Goal: Download file/media

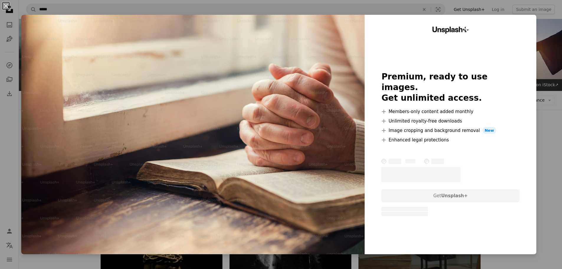
scroll to position [996, 0]
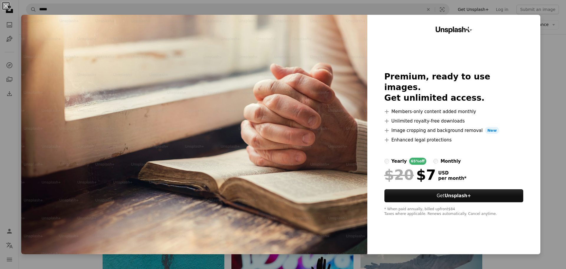
click at [546, 60] on div "An X shape Unsplash+ Premium, ready to use images. Get unlimited access. A plus…" at bounding box center [283, 134] width 566 height 269
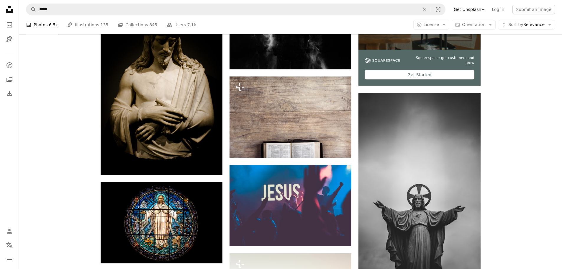
scroll to position [111, 0]
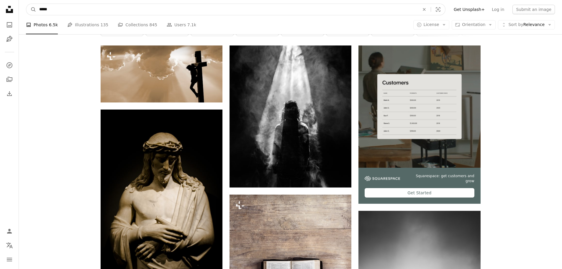
click at [60, 11] on input "*****" at bounding box center [226, 9] width 381 height 11
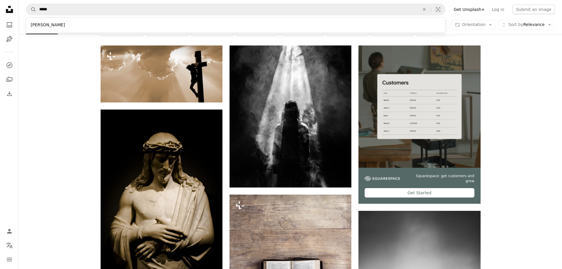
click at [8, 10] on icon at bounding box center [9, 9] width 7 height 7
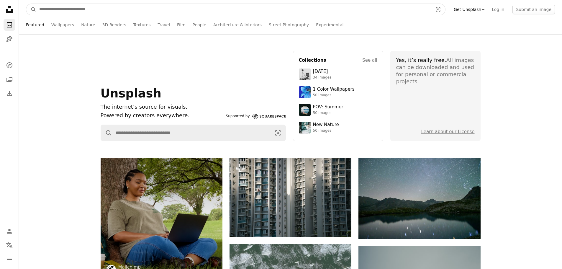
click at [65, 10] on input "Find visuals sitewide" at bounding box center [233, 9] width 395 height 11
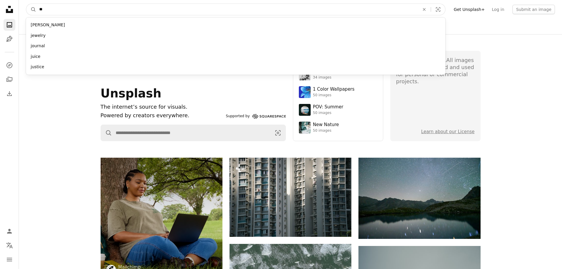
type input "*"
type input "******"
click at [26, 4] on button "A magnifying glass" at bounding box center [31, 9] width 10 height 11
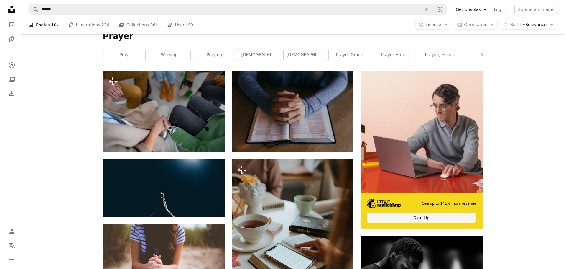
scroll to position [88, 0]
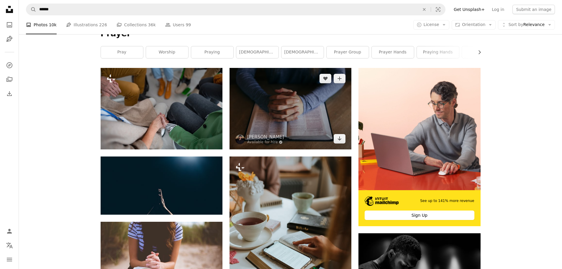
click at [289, 101] on img at bounding box center [290, 108] width 122 height 81
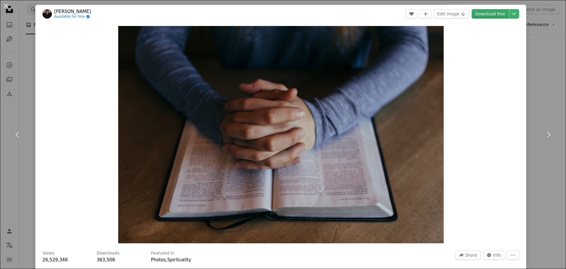
click at [483, 13] on link "Download free" at bounding box center [490, 13] width 37 height 9
